Goal: Find specific page/section: Find specific page/section

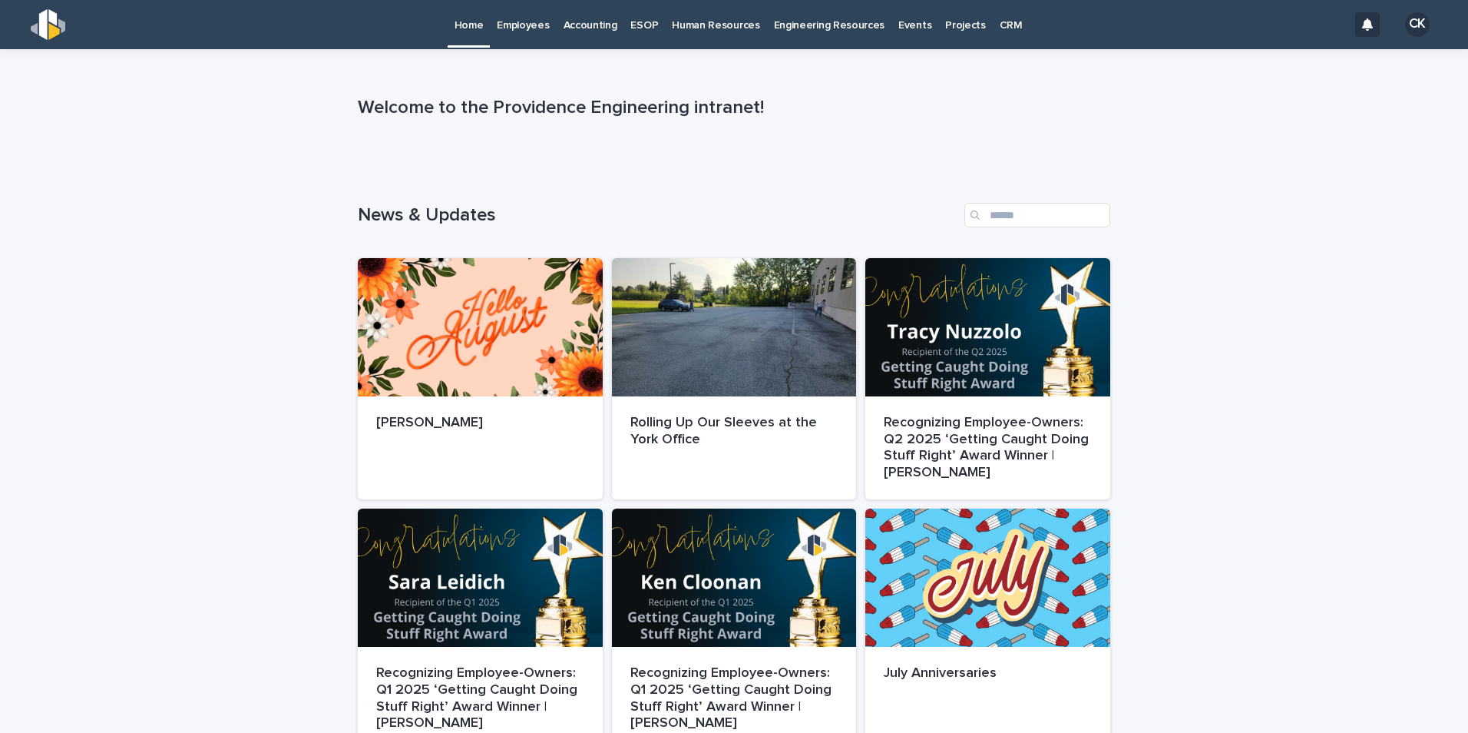
click at [506, 21] on p "Employees" at bounding box center [523, 16] width 52 height 32
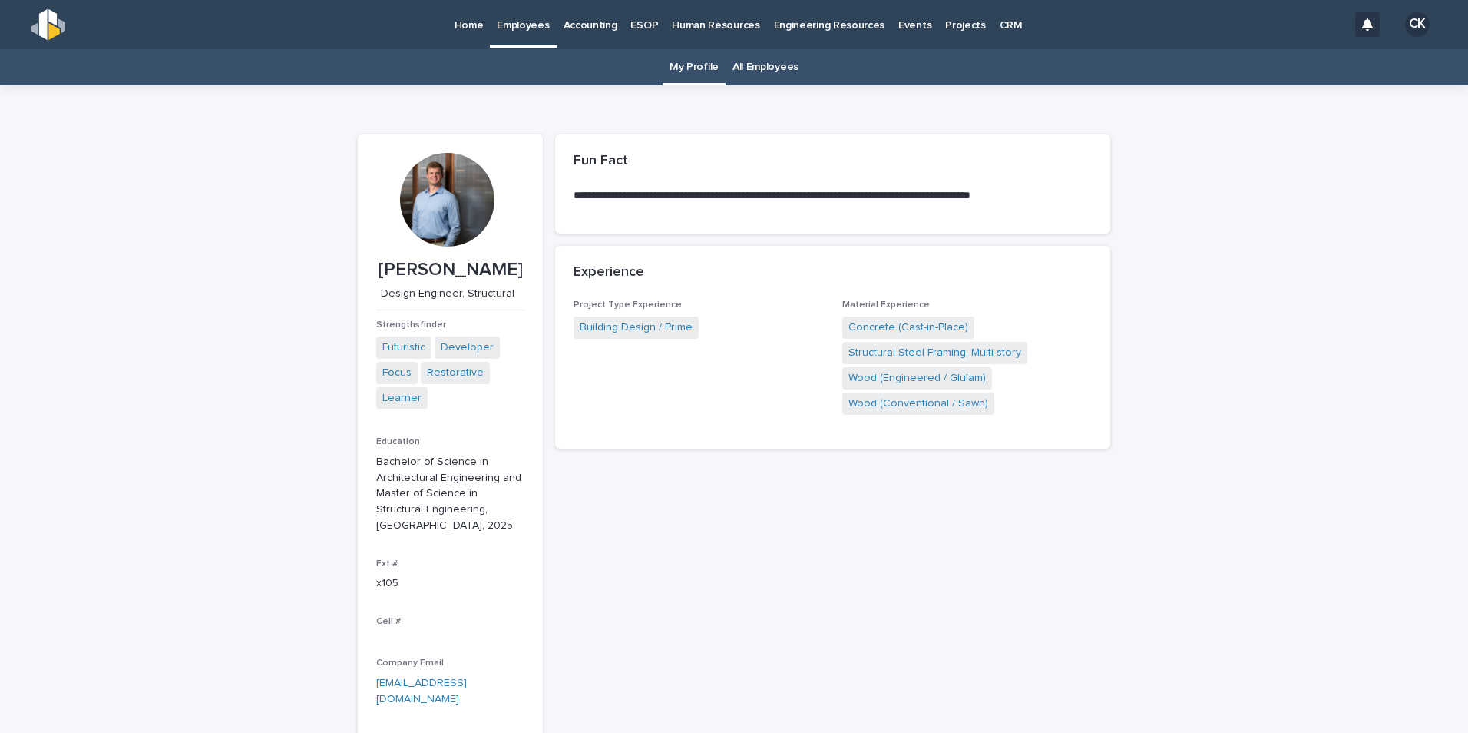
click at [749, 66] on link "All Employees" at bounding box center [766, 67] width 66 height 36
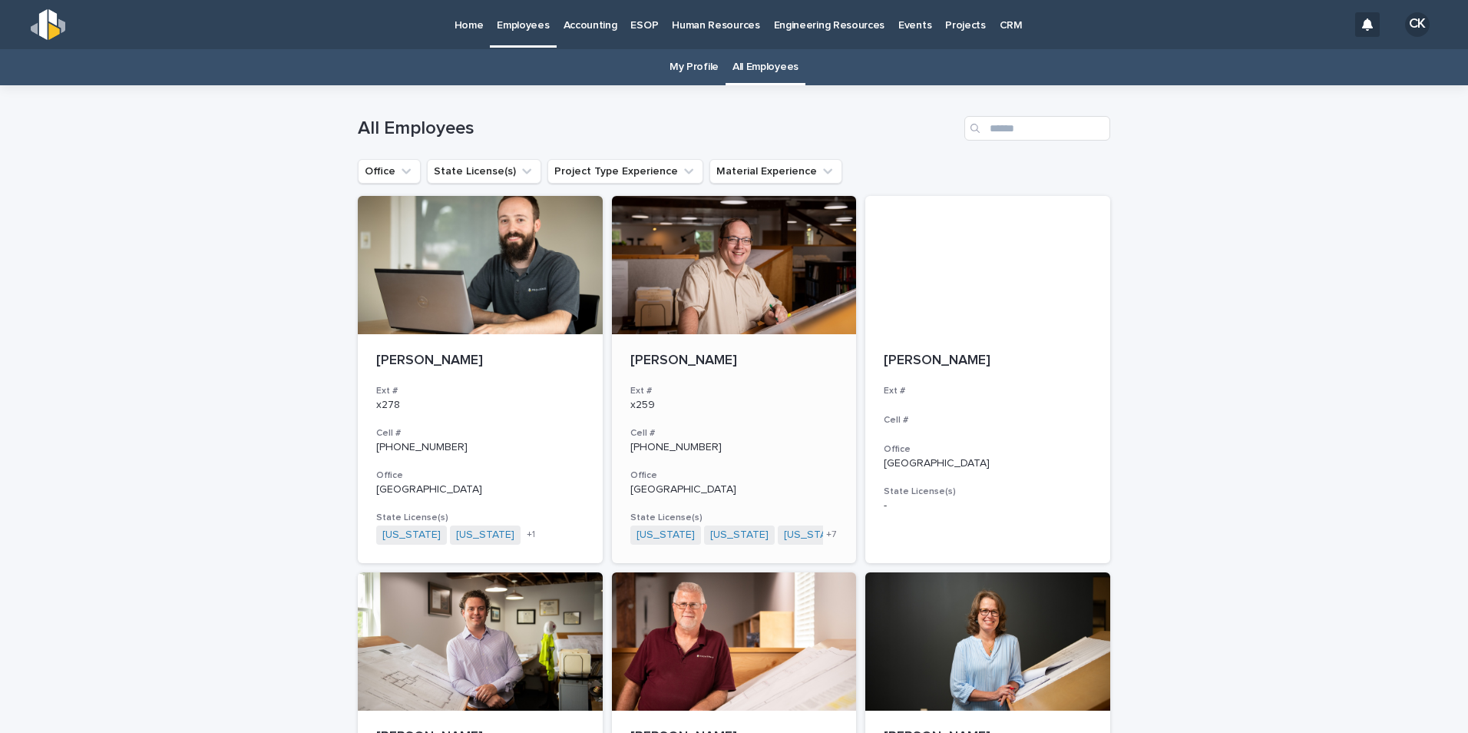
click at [712, 262] on div at bounding box center [734, 265] width 245 height 138
click at [402, 170] on icon "Office" at bounding box center [406, 171] width 9 height 5
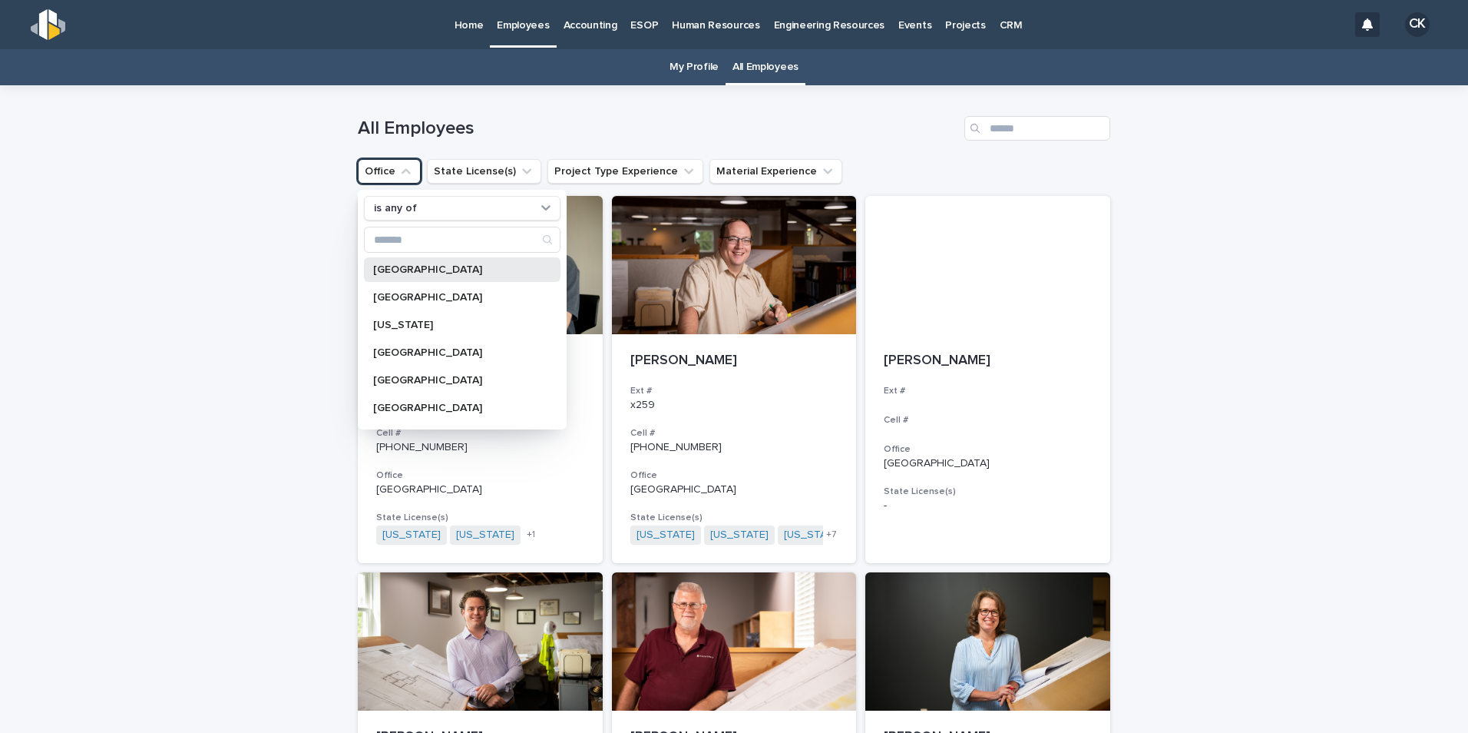
click at [419, 271] on p "[GEOGRAPHIC_DATA]" at bounding box center [454, 269] width 163 height 11
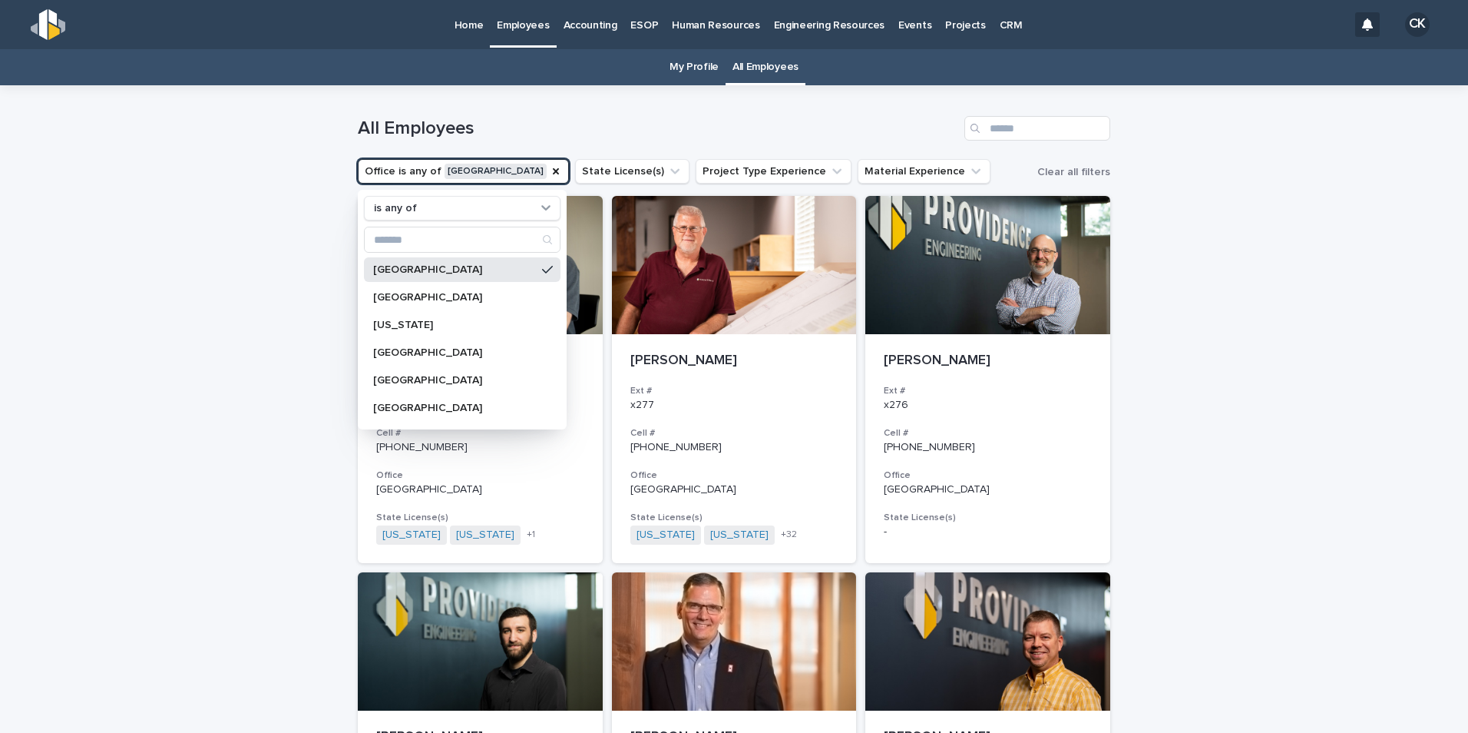
scroll to position [77, 0]
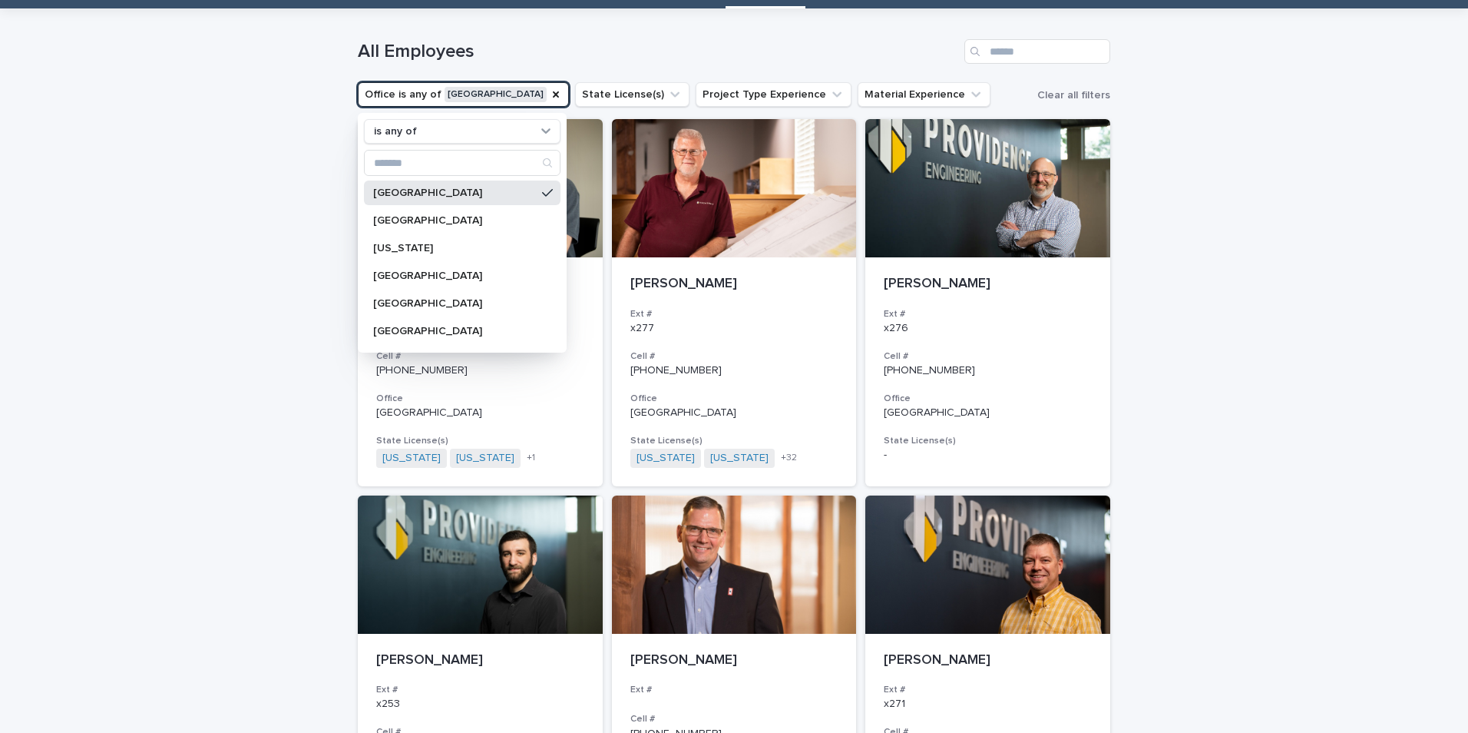
click at [1195, 329] on div "Loading... Saving… Loading... Saving… All Employees Office is any of [GEOGRAPHI…" at bounding box center [734, 680] width 1468 height 1345
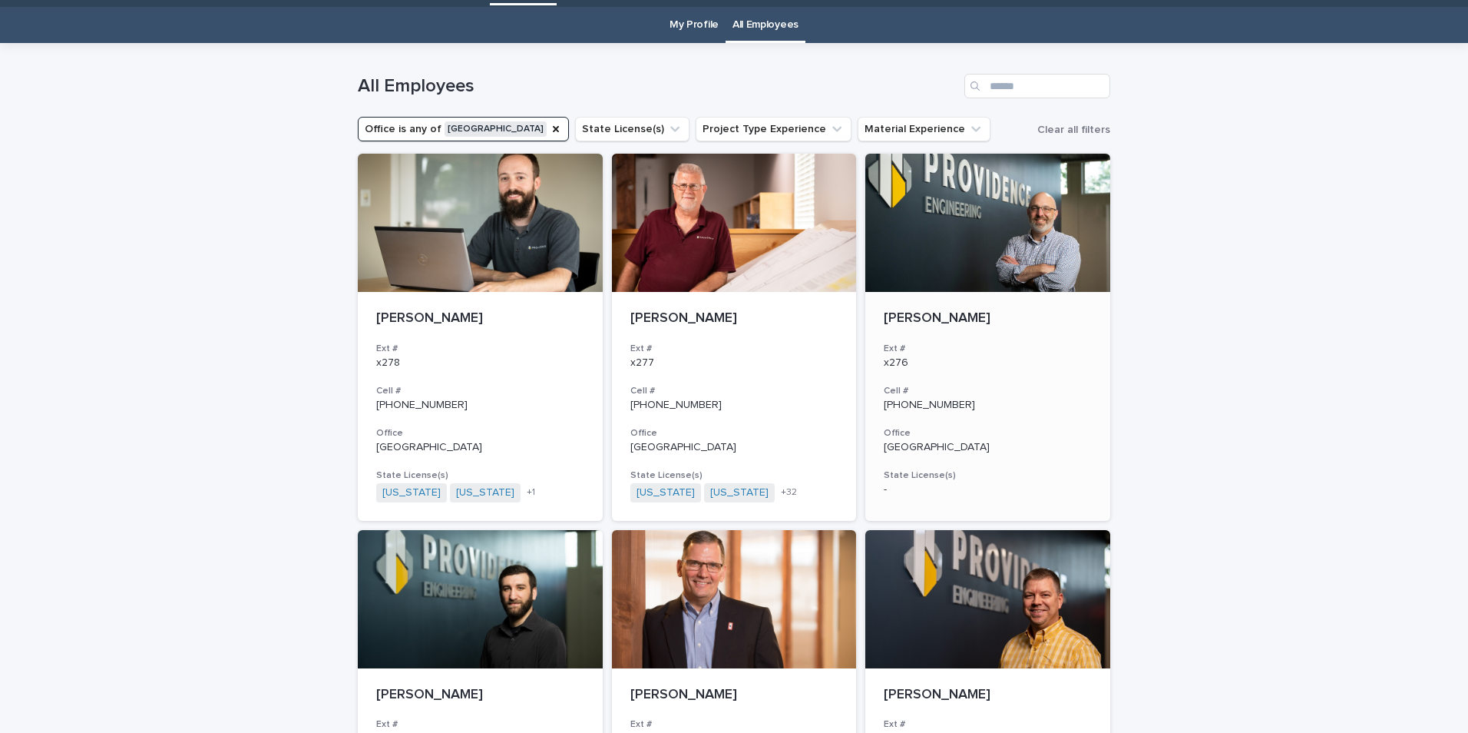
scroll to position [0, 0]
